Goal: Task Accomplishment & Management: Complete application form

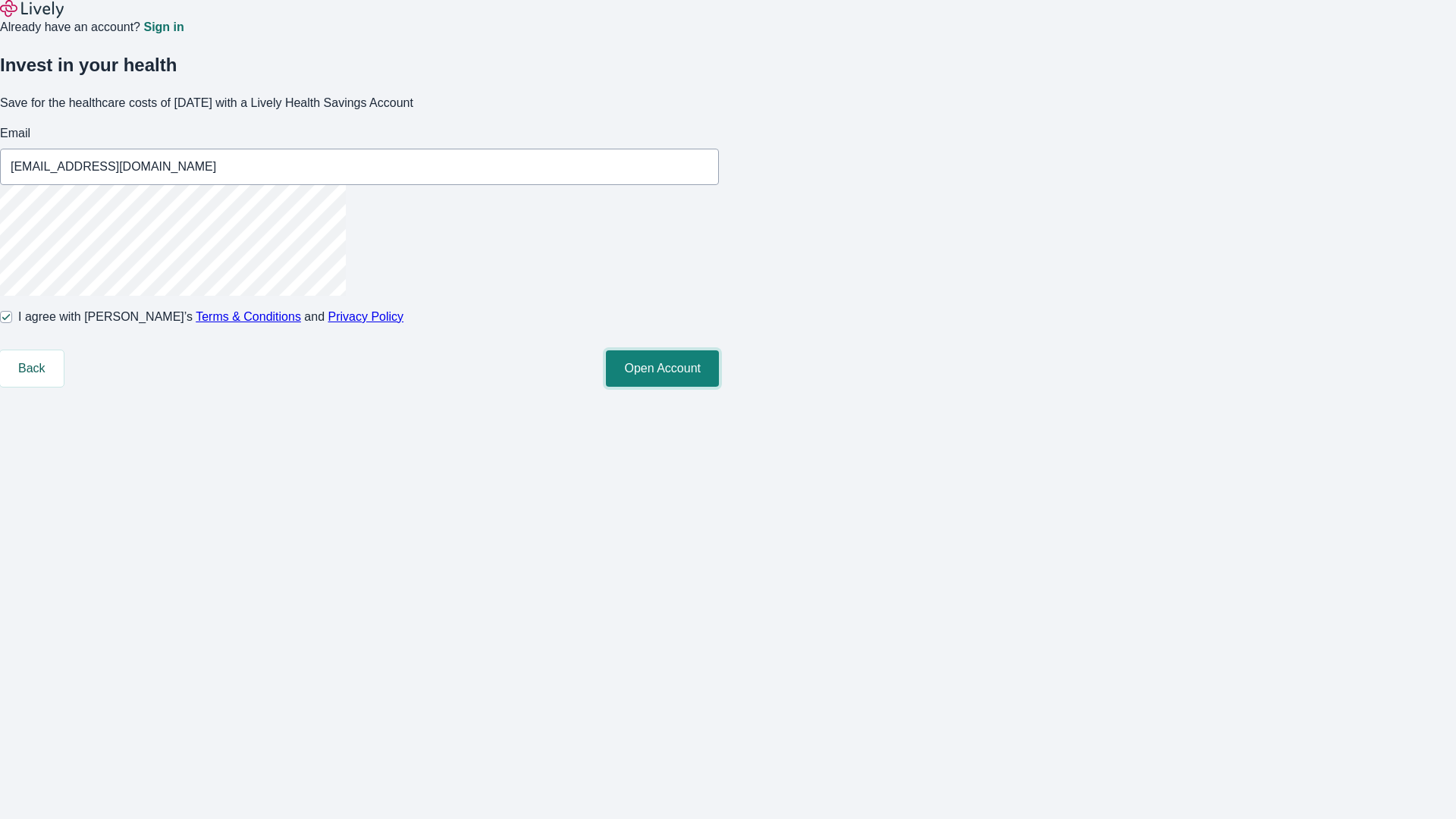
click at [719, 387] on button "Open Account" at bounding box center [663, 368] width 113 height 37
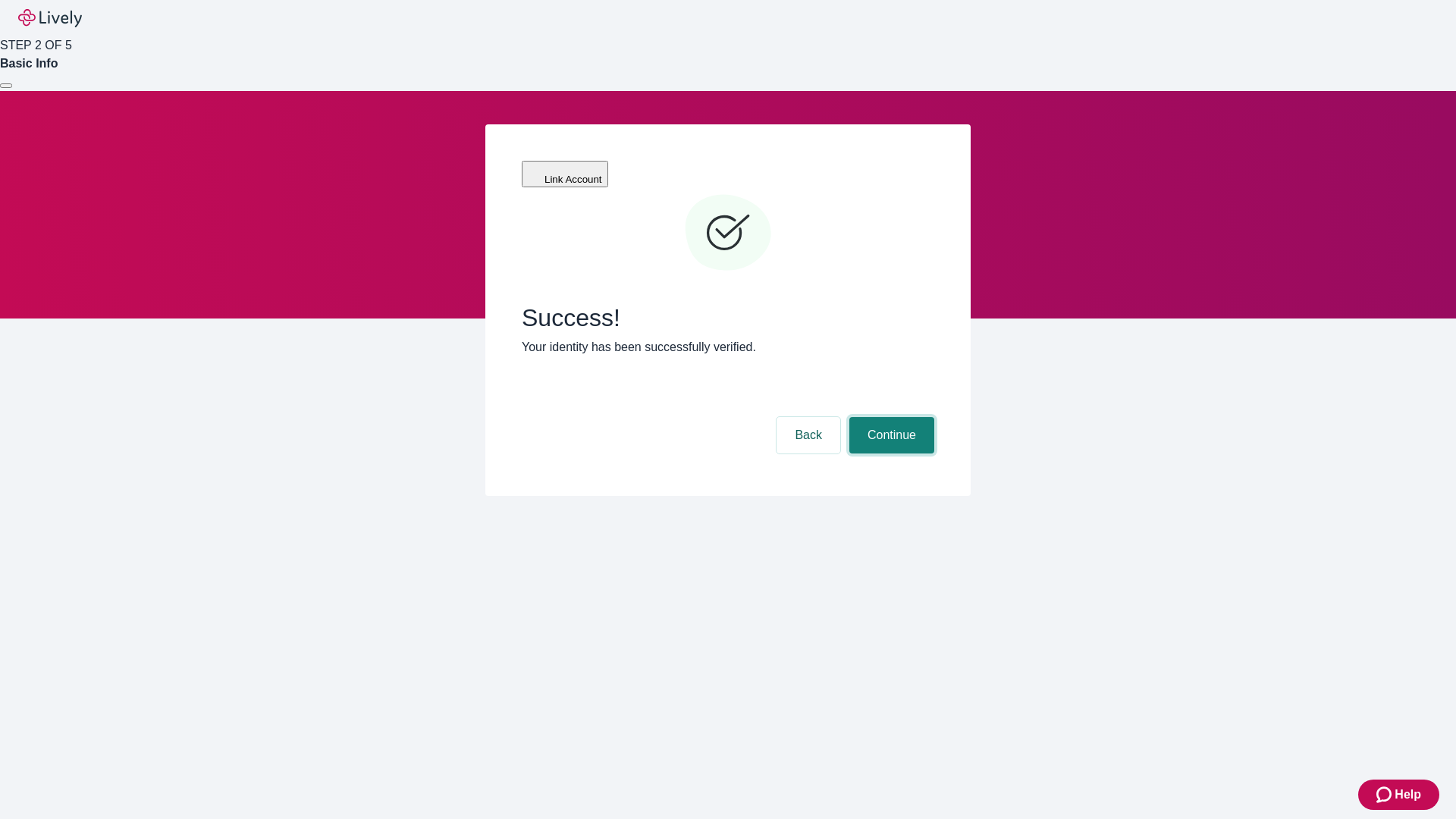
click at [889, 417] on button "Continue" at bounding box center [892, 435] width 85 height 37
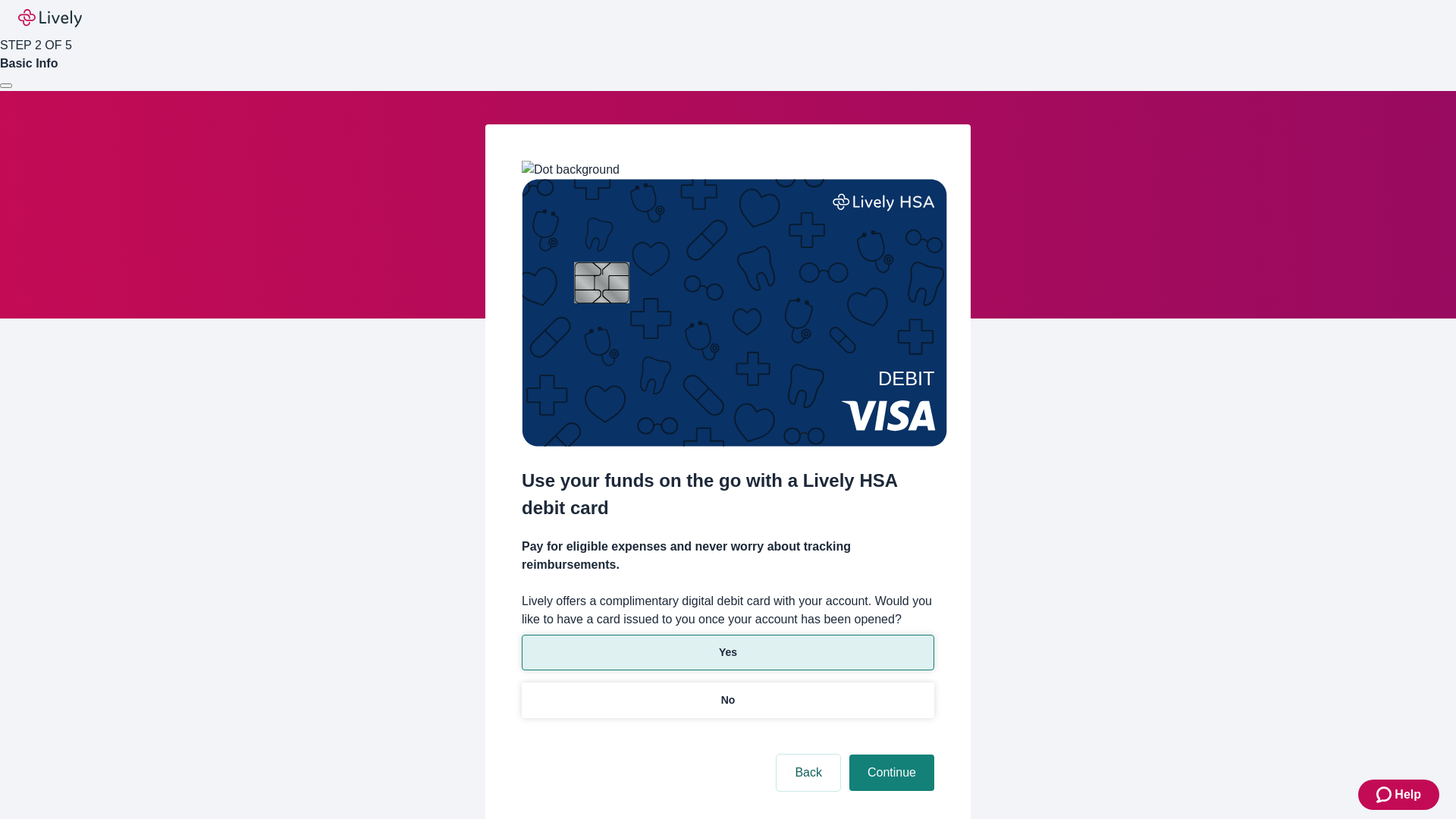
click at [728, 644] on p "Yes" at bounding box center [728, 652] width 18 height 16
click at [889, 754] on button "Continue" at bounding box center [892, 772] width 85 height 37
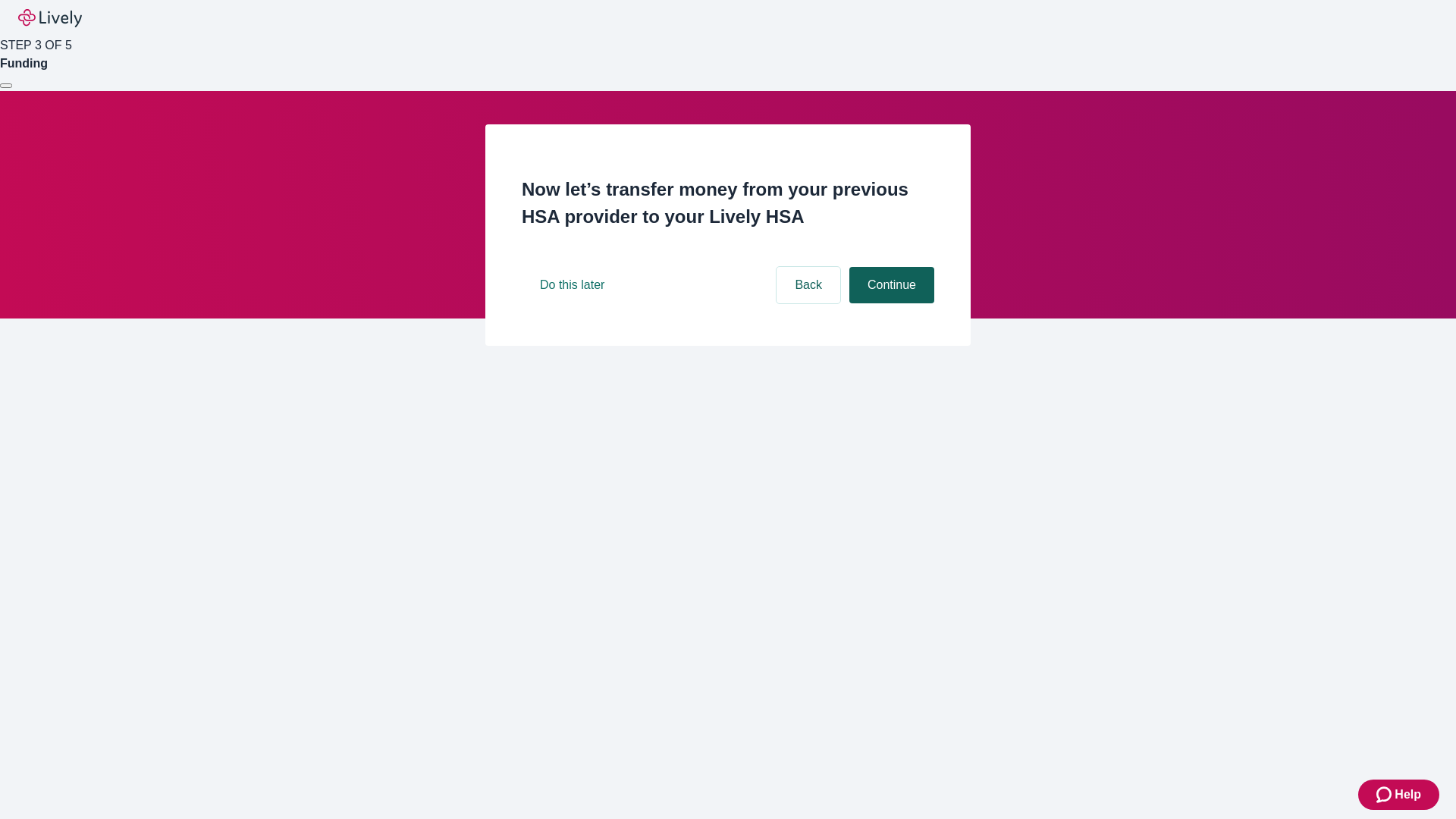
click at [889, 303] on button "Continue" at bounding box center [892, 285] width 85 height 37
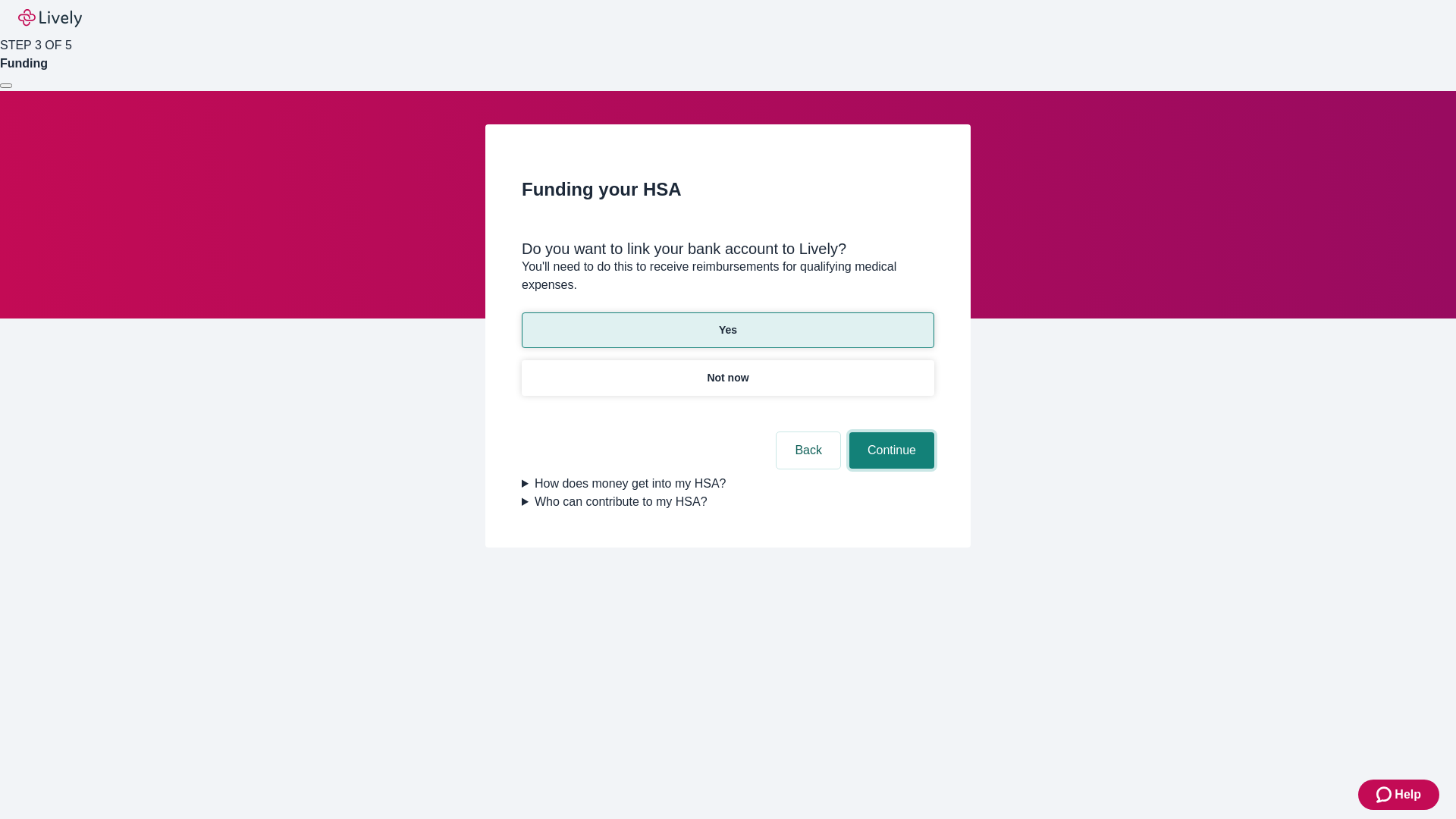
click at [889, 432] on button "Continue" at bounding box center [892, 451] width 85 height 37
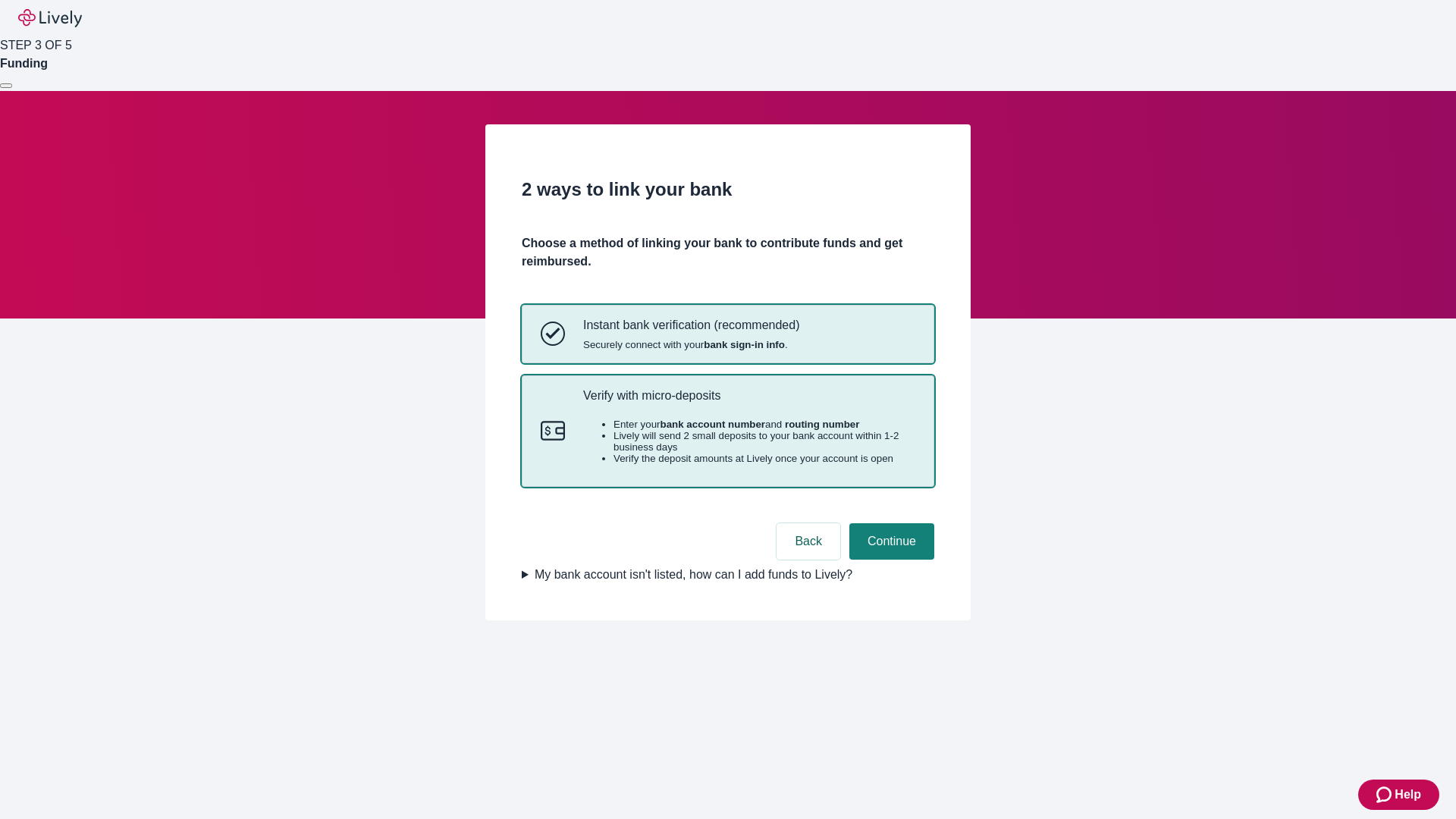
click at [748, 402] on p "Verify with micro-deposits" at bounding box center [749, 395] width 333 height 14
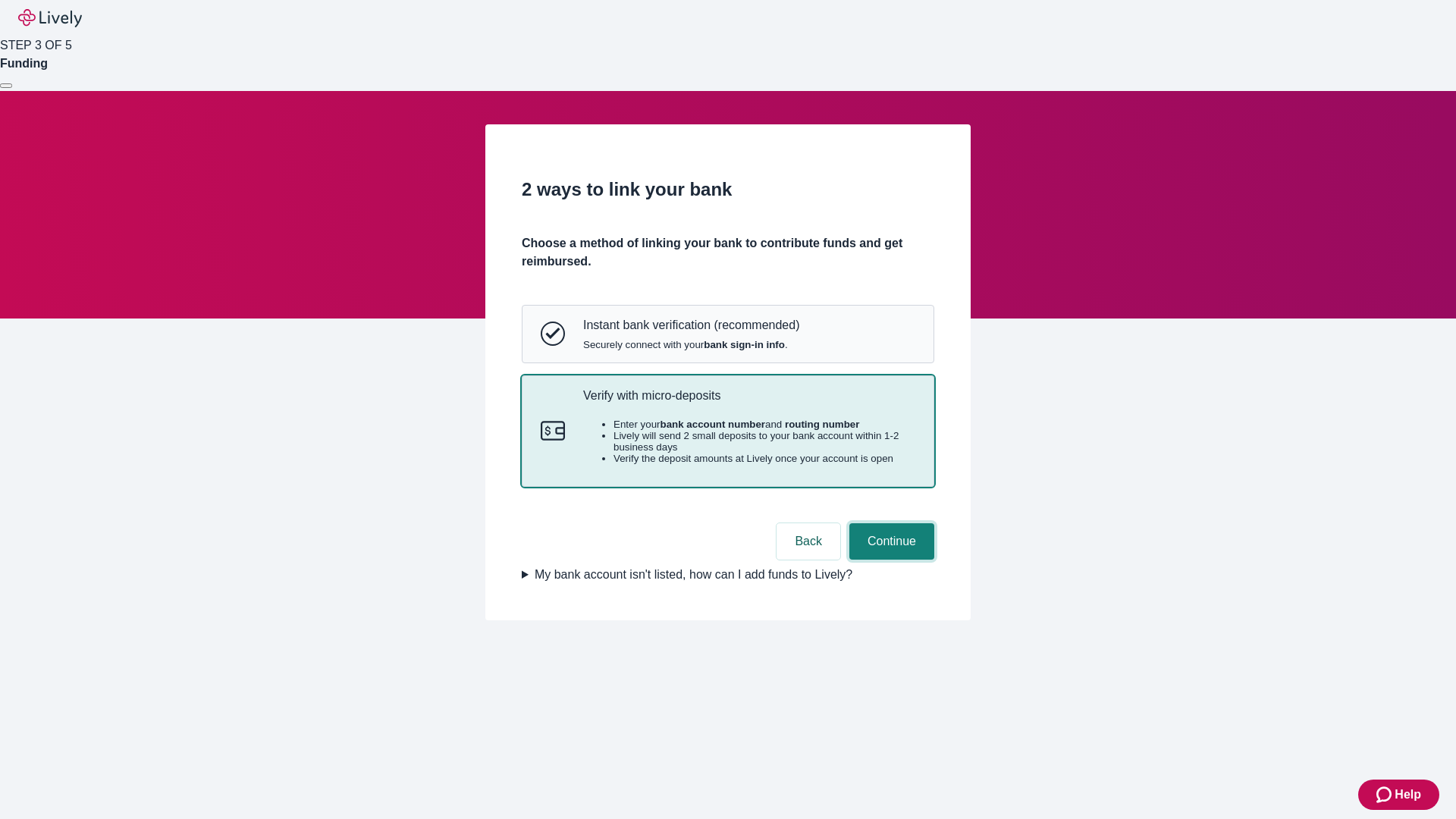
click at [889, 559] on button "Continue" at bounding box center [892, 542] width 85 height 37
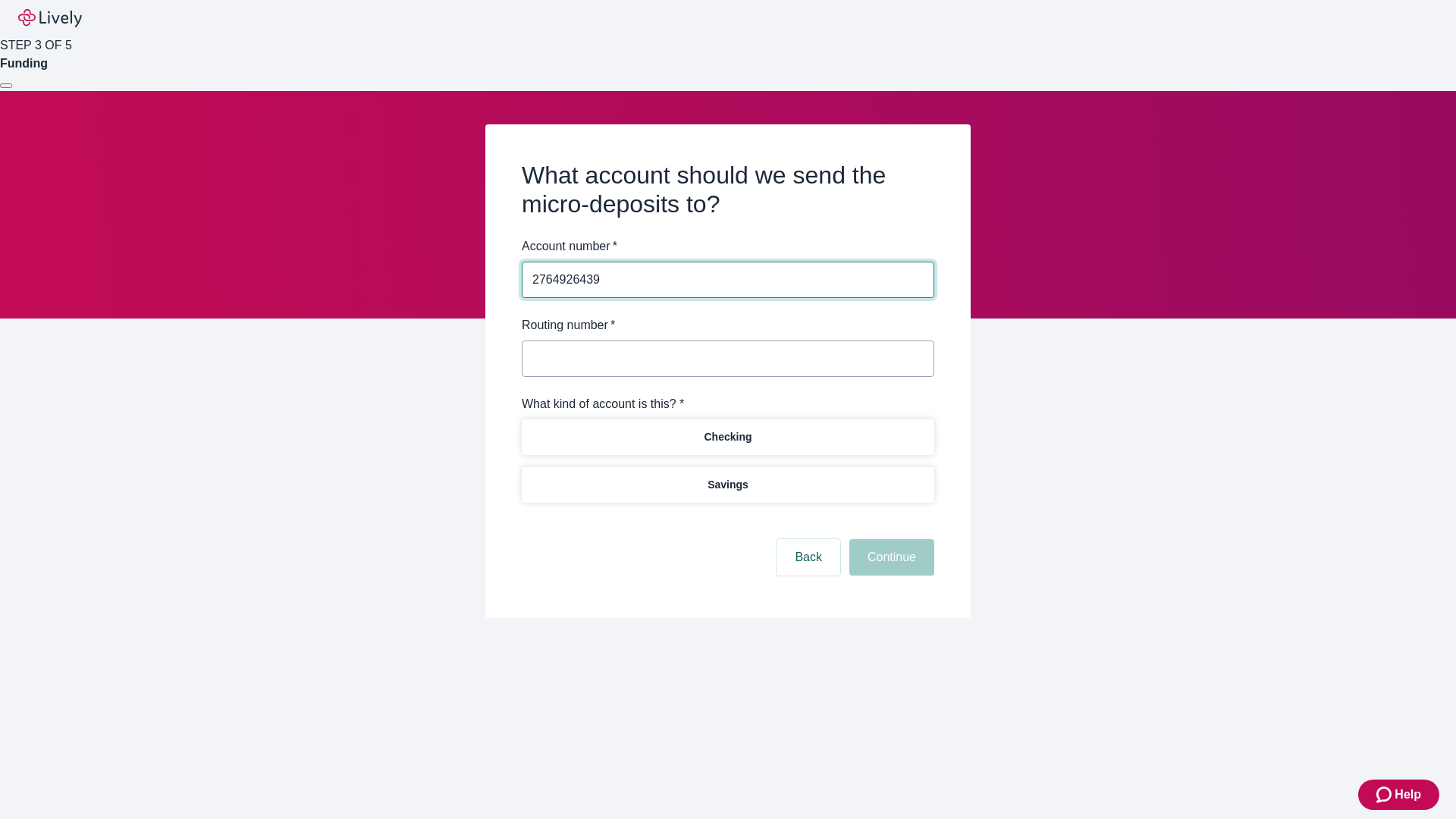
type input "2764926439"
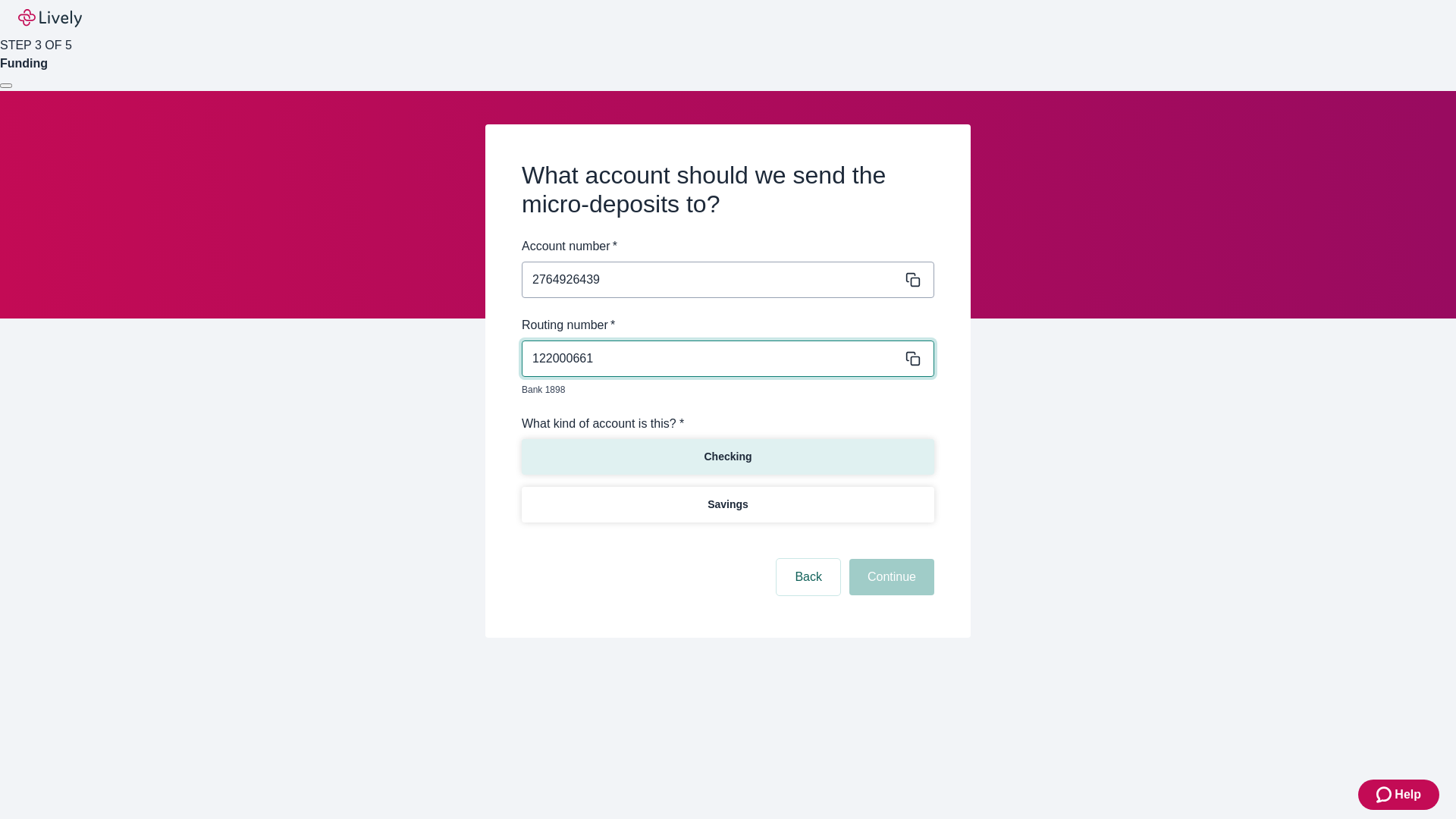
type input "122000661"
click at [728, 449] on p "Checking" at bounding box center [727, 457] width 48 height 16
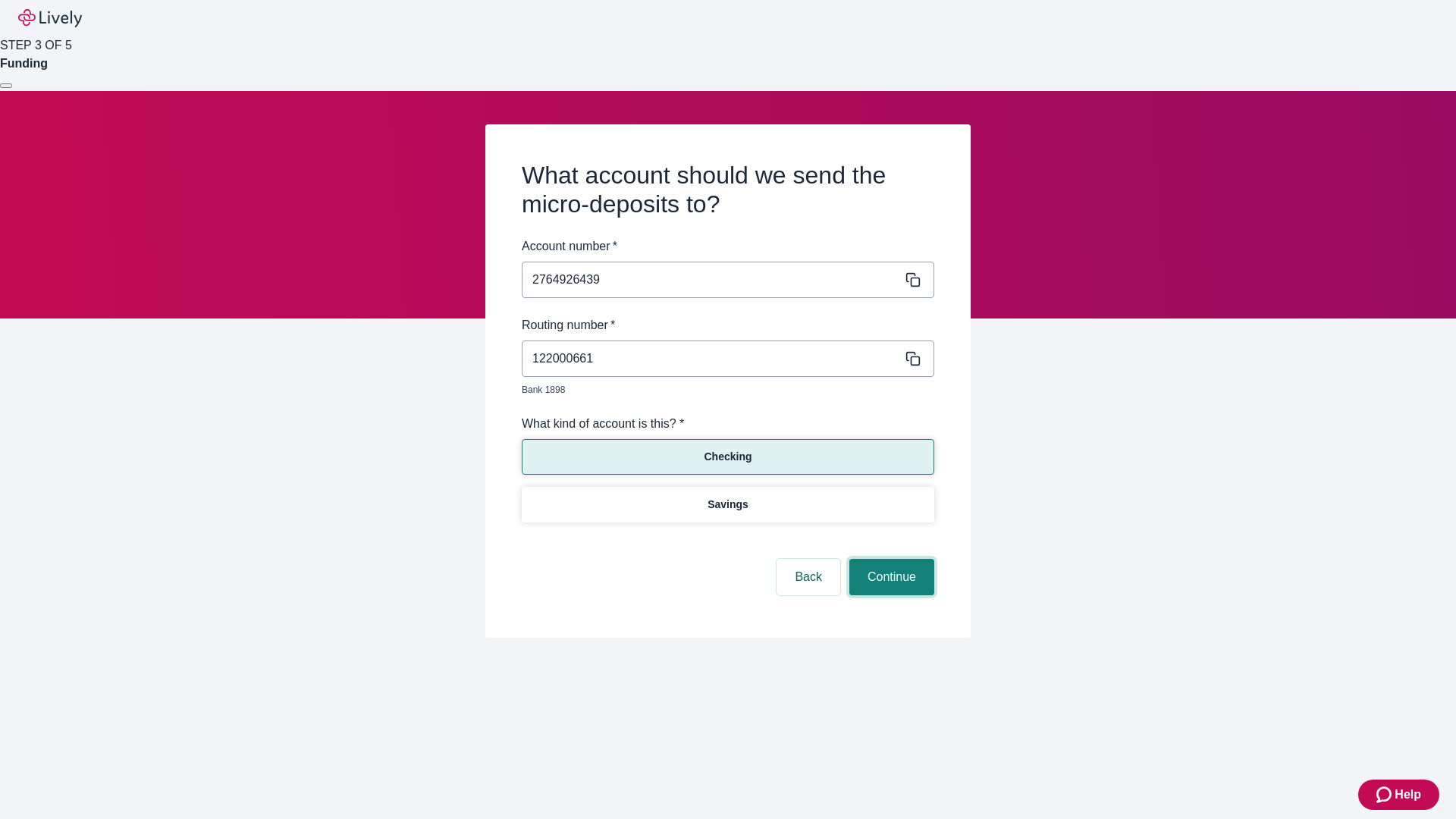
click at [889, 559] on button "Continue" at bounding box center [892, 577] width 85 height 37
